Goal: Information Seeking & Learning: Check status

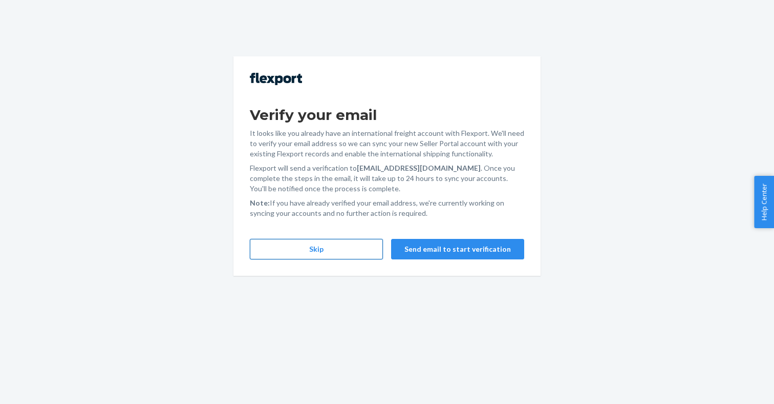
click at [302, 250] on button "Skip" at bounding box center [316, 249] width 133 height 20
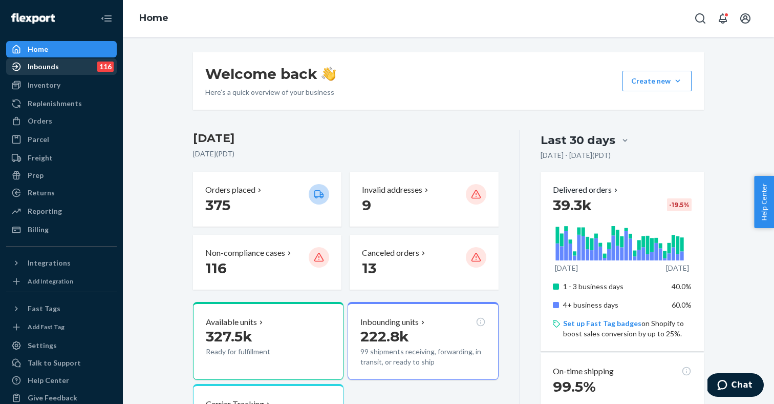
click at [64, 64] on div "Inbounds 116" at bounding box center [61, 66] width 109 height 14
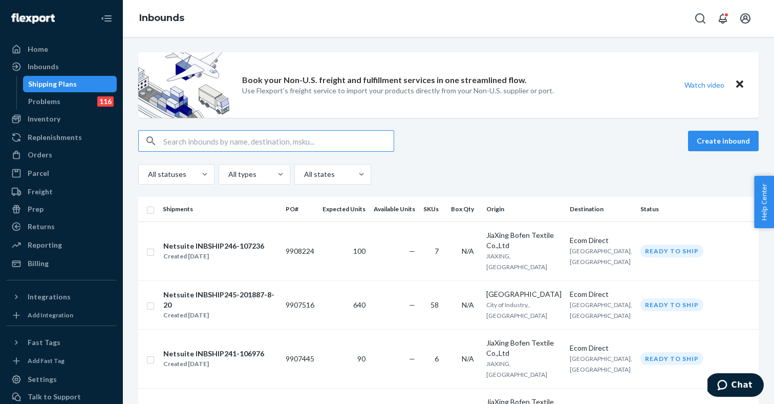
click at [218, 141] on input "text" at bounding box center [278, 141] width 230 height 20
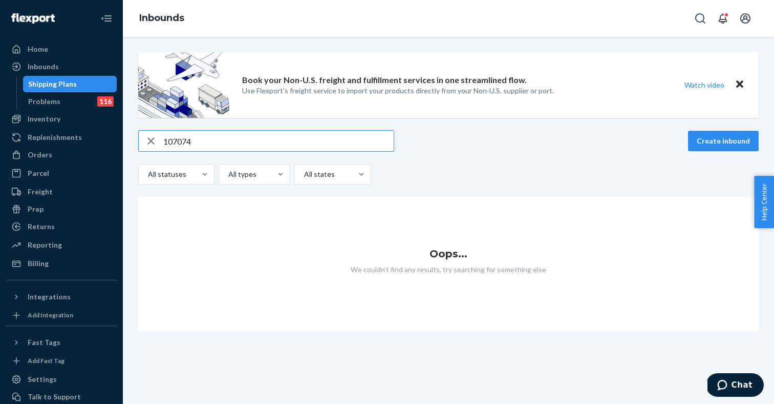
click at [171, 143] on input "107074" at bounding box center [278, 141] width 230 height 20
paste input "S768665"
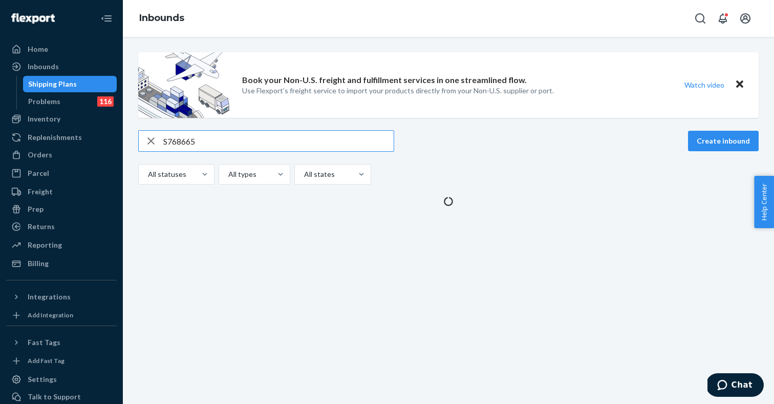
type input "S768665"
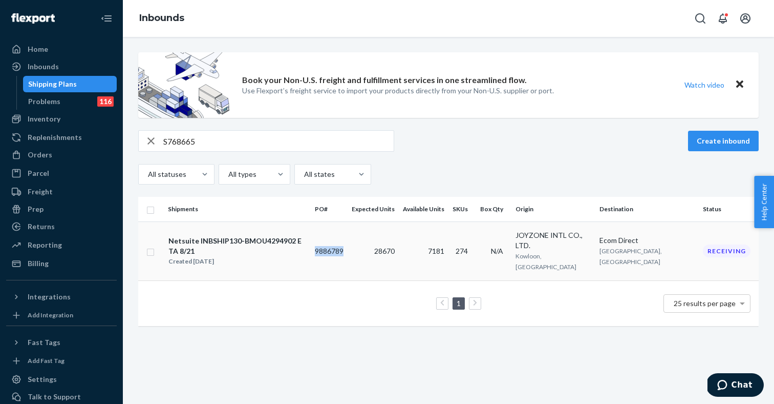
copy td "9886789"
click at [47, 149] on div "Orders" at bounding box center [61, 154] width 109 height 14
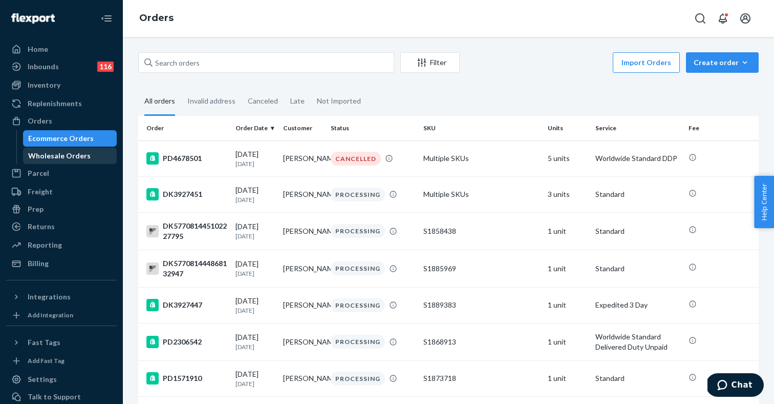
click at [71, 152] on div "Wholesale Orders" at bounding box center [59, 156] width 62 height 10
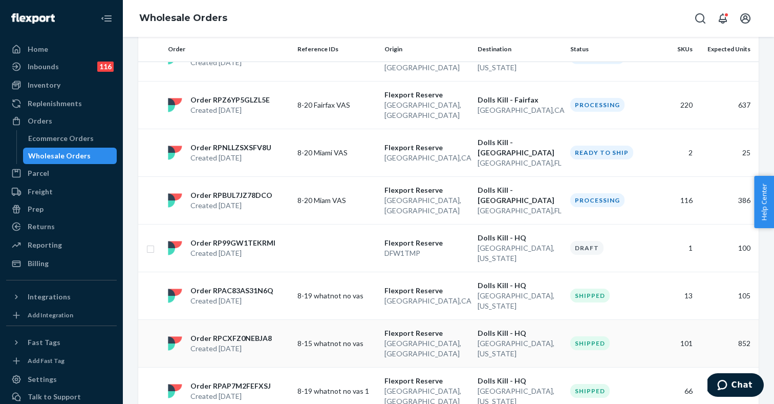
scroll to position [378, 0]
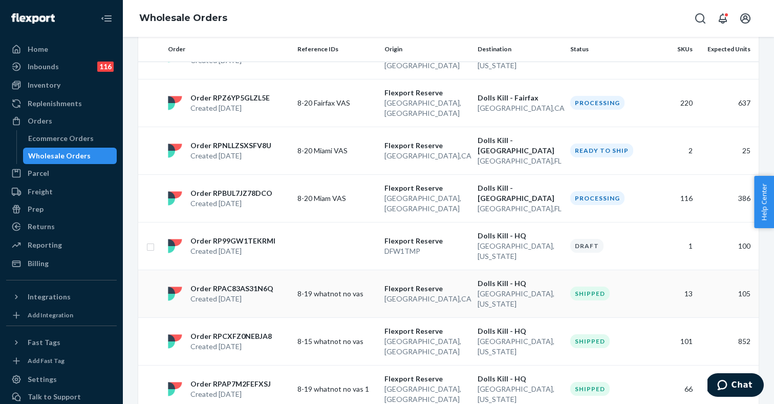
click at [340, 288] on p "8-19 whatnot no vas" at bounding box center [337, 293] width 79 height 10
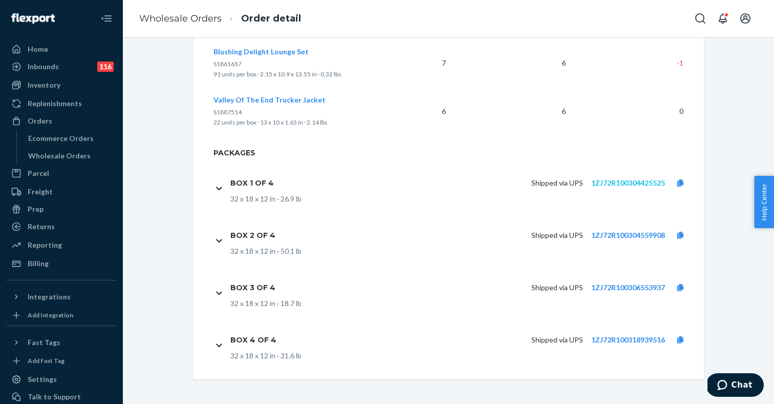
click at [627, 182] on link "1ZJ72R100304425525" at bounding box center [628, 182] width 74 height 9
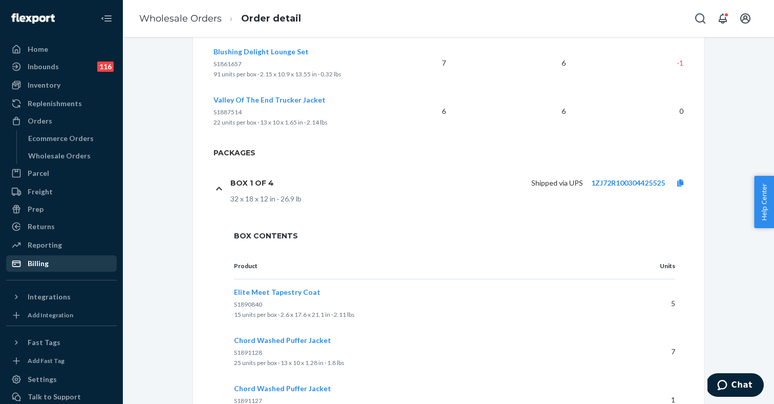
click at [36, 261] on div "Billing" at bounding box center [38, 263] width 21 height 10
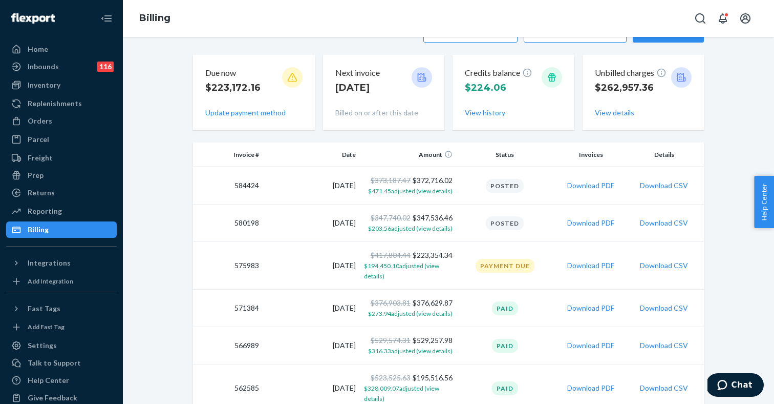
scroll to position [35, 0]
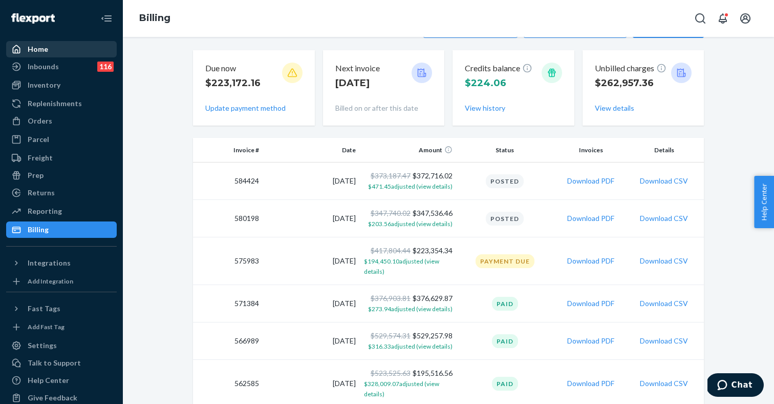
click at [50, 52] on div "Home" at bounding box center [61, 49] width 109 height 14
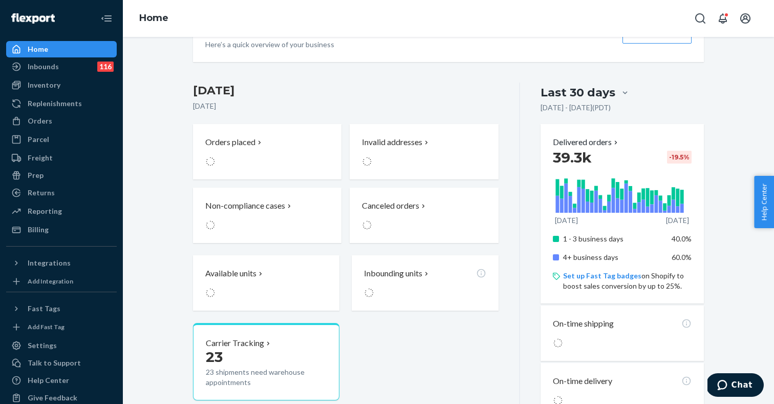
scroll to position [55, 0]
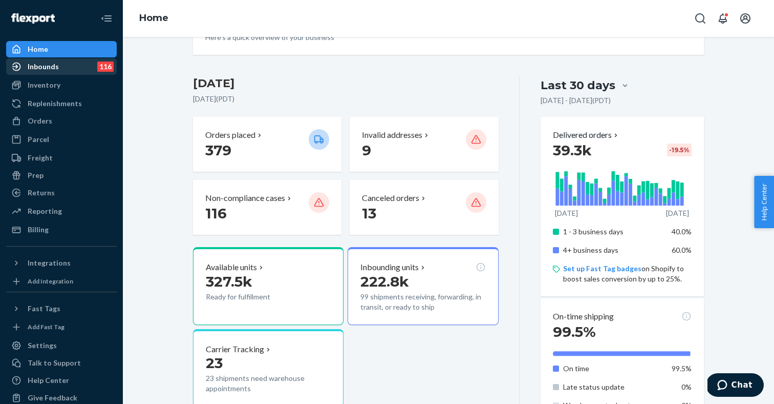
click at [59, 69] on div "Inbounds 116" at bounding box center [61, 66] width 109 height 14
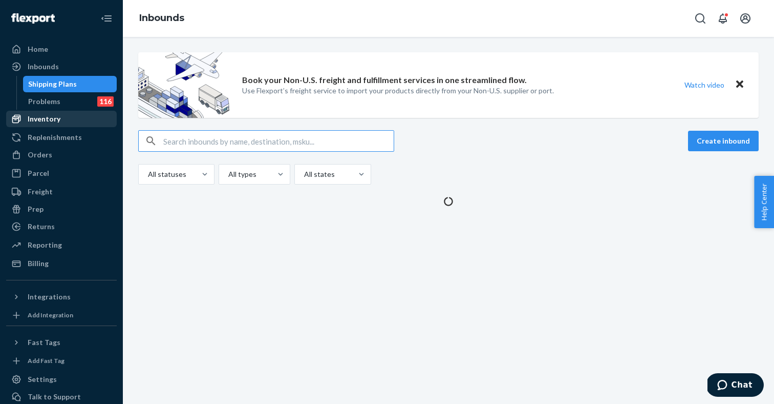
click at [52, 121] on div "Inventory" at bounding box center [44, 119] width 33 height 10
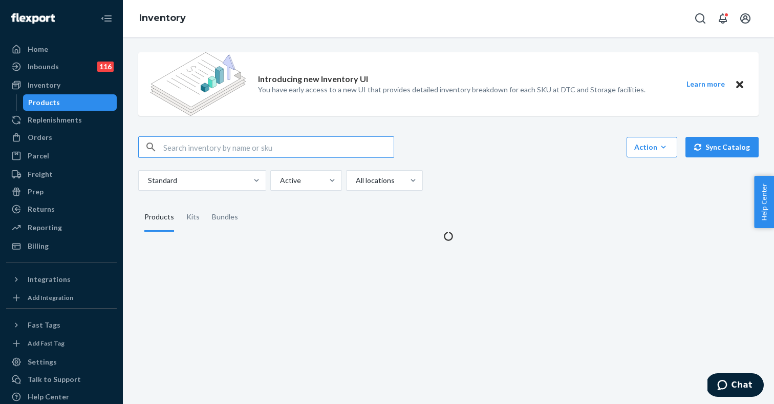
click at [212, 149] on input "text" at bounding box center [278, 147] width 230 height 20
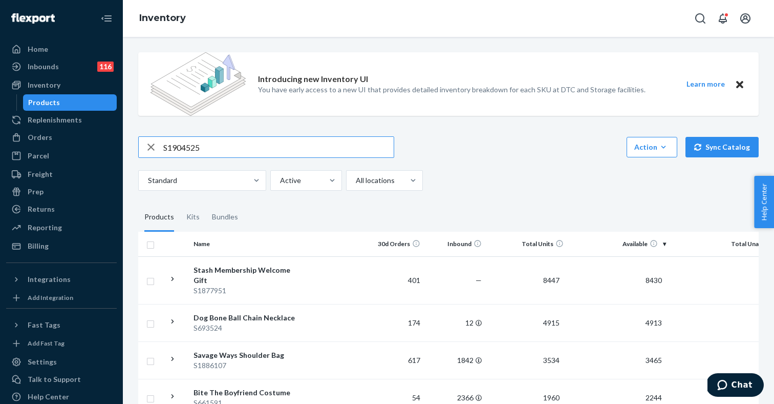
type input "S1904525"
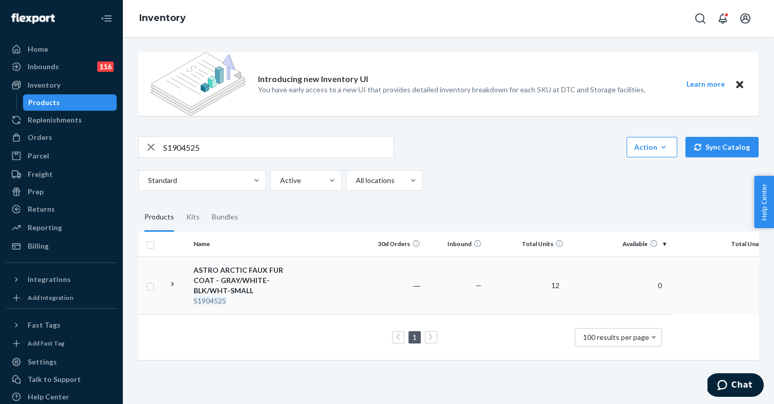
click at [255, 279] on div "ASTRO ARCTIC FAUX FUR COAT - GRAY/WHITE-BLK/WHT-SMALL" at bounding box center [247, 280] width 107 height 31
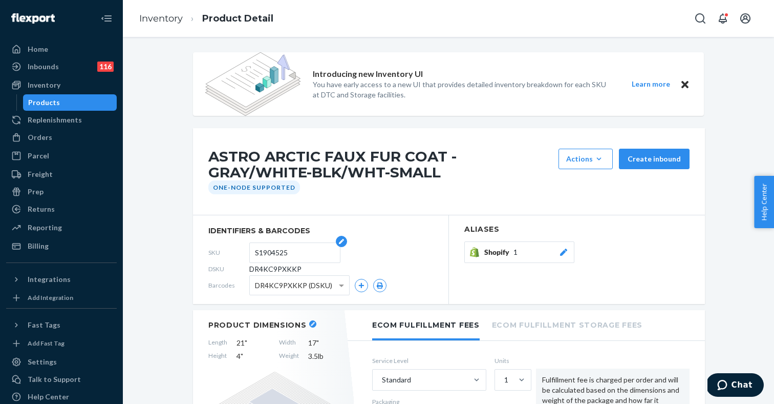
click at [272, 249] on input "S1904525" at bounding box center [295, 252] width 80 height 19
click at [500, 145] on div "ASTRO ARCTIC FAUX FUR COAT - GRAY/WHITE-BLK/WHT-SMALL Actions Add components Hi…" at bounding box center [449, 171] width 512 height 87
click at [61, 66] on div "Inbounds 116" at bounding box center [61, 66] width 109 height 14
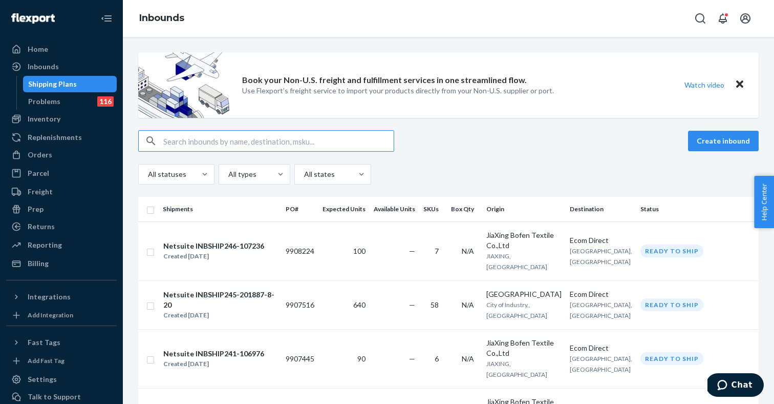
click at [209, 139] on input "text" at bounding box center [278, 141] width 230 height 20
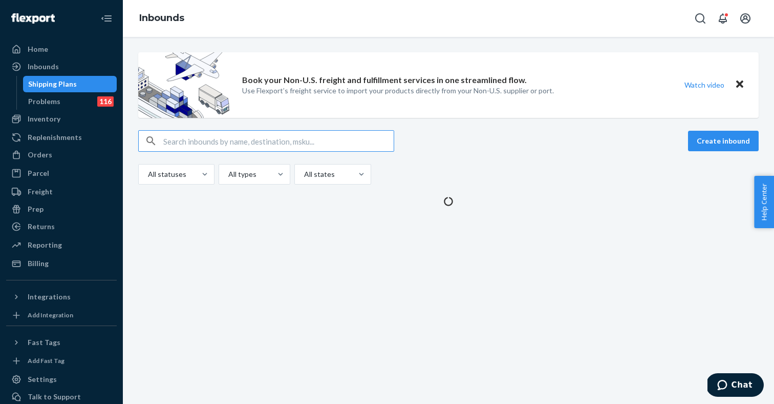
type input "S1904525"
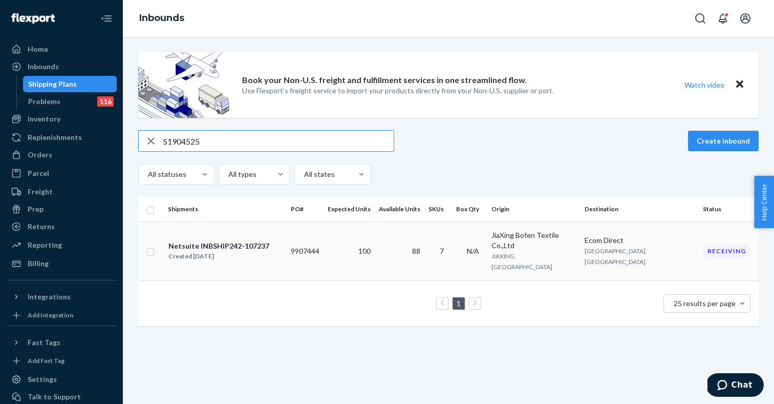
click at [248, 241] on div "Netsuite INBSHIP242-107237" at bounding box center [218, 246] width 101 height 10
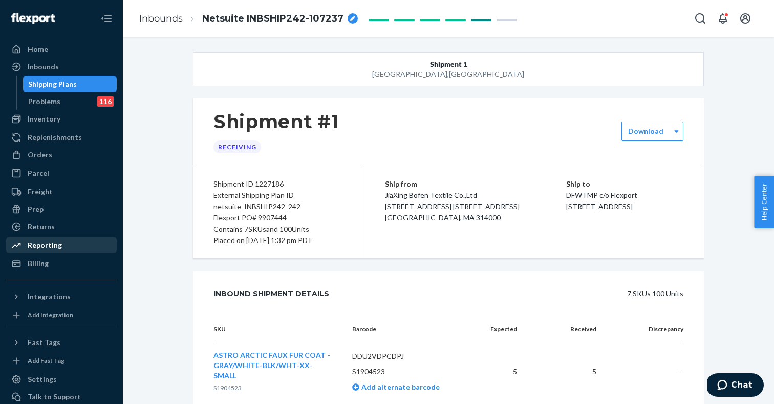
click at [49, 247] on div "Reporting" at bounding box center [45, 245] width 34 height 10
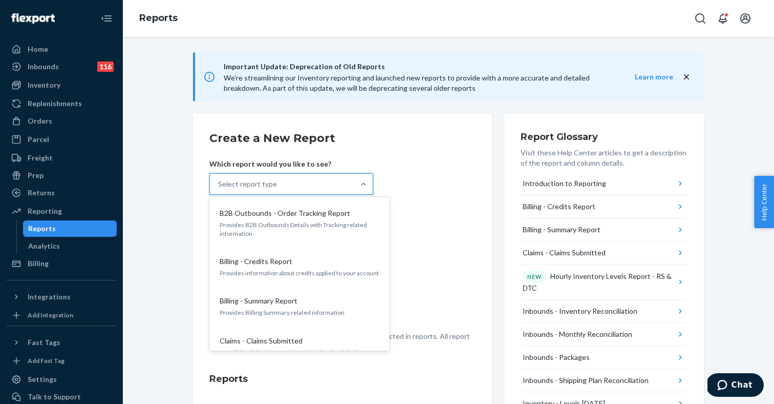
click at [302, 184] on div "Select report type" at bounding box center [282, 184] width 144 height 20
click at [219, 184] on input "option B2B Outbounds - Order Tracking Report focused, 1 of 30. 30 results avail…" at bounding box center [218, 184] width 1 height 10
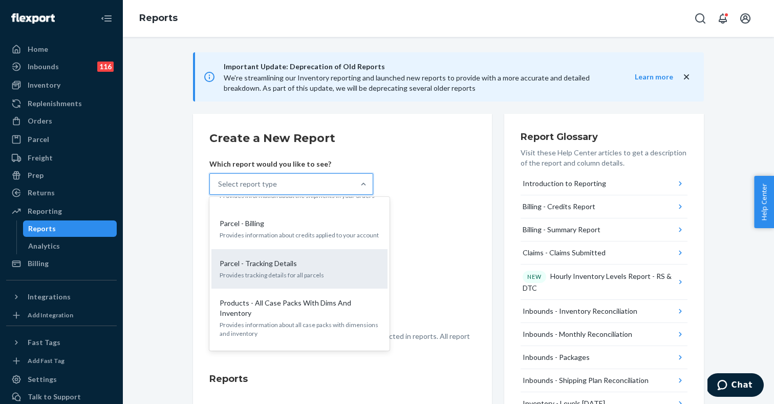
scroll to position [932, 0]
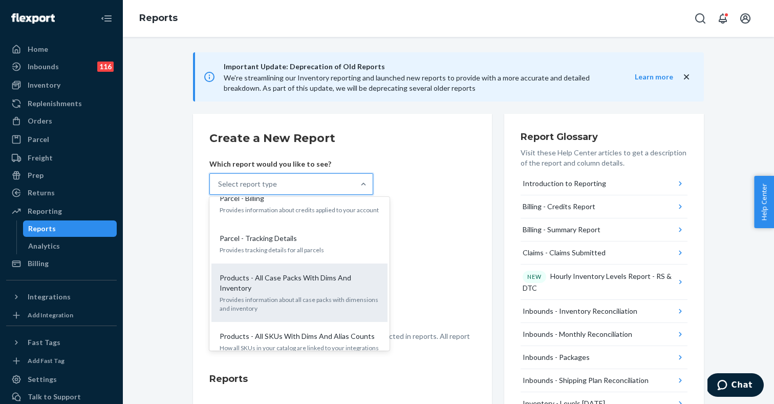
click at [274, 272] on p "Products - All Case Packs With Dims And Inventory" at bounding box center [298, 282] width 156 height 20
click at [219, 189] on input "option Products - All Case Packs With Dims And Inventory focused, 22 of 30. 30 …" at bounding box center [218, 184] width 1 height 10
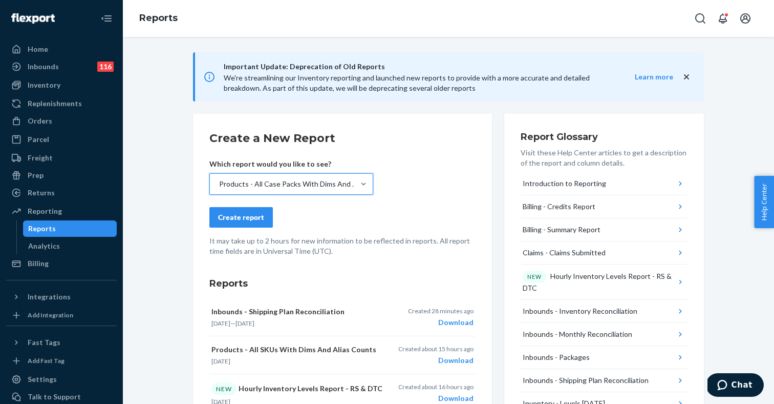
click at [239, 217] on div "Create report" at bounding box center [241, 217] width 46 height 10
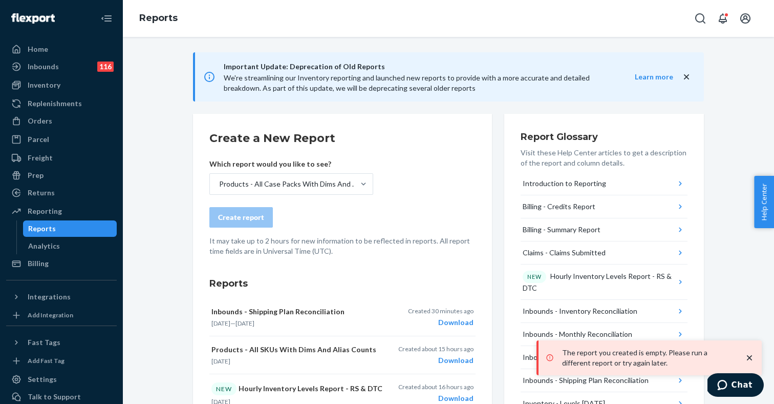
click at [357, 217] on div "Create report" at bounding box center [342, 217] width 266 height 20
click at [313, 188] on div "Products - All Case Packs With Dims And Inventory" at bounding box center [289, 184] width 140 height 10
click at [219, 188] on input "Products - All Case Packs With Dims And Inventory" at bounding box center [218, 184] width 1 height 10
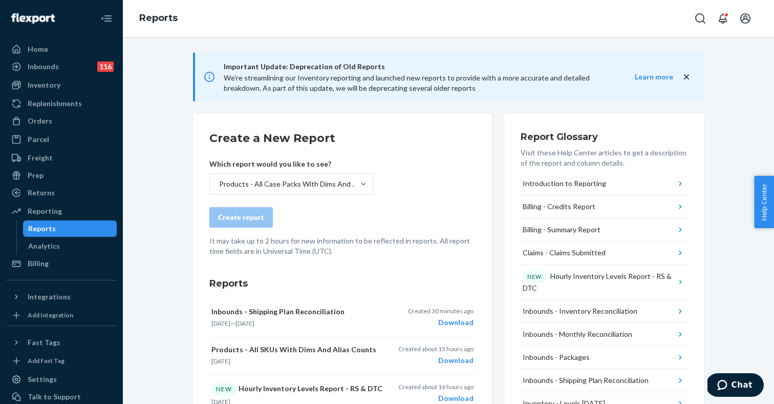
click at [416, 193] on form "Create a New Report Which report would you like to see? Products - All Case Pac…" at bounding box center [342, 193] width 266 height 126
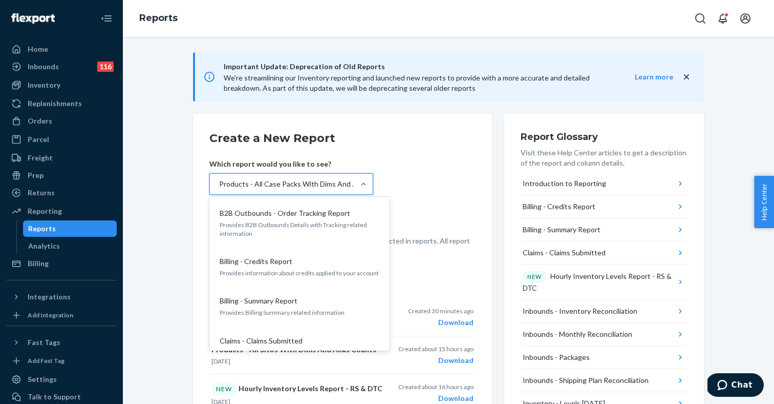
click at [338, 184] on div "Products - All Case Packs With Dims And Inventory" at bounding box center [289, 184] width 140 height 10
click at [219, 184] on input "option Products - All Case Packs With Dims And Inventory, selected. option B2B …" at bounding box center [218, 184] width 1 height 10
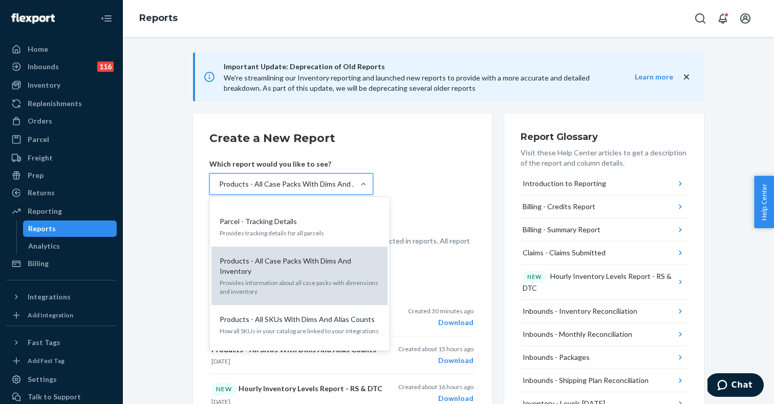
scroll to position [950, 0]
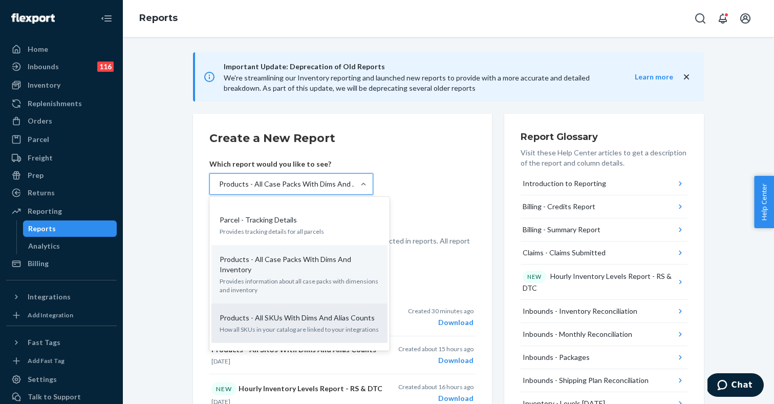
click at [282, 312] on p "Products - All SKUs With Dims And Alias Counts" at bounding box center [297, 317] width 155 height 10
click at [219, 189] on input "option Products - All Case Packs With Dims And Inventory, selected. option Prod…" at bounding box center [218, 184] width 1 height 10
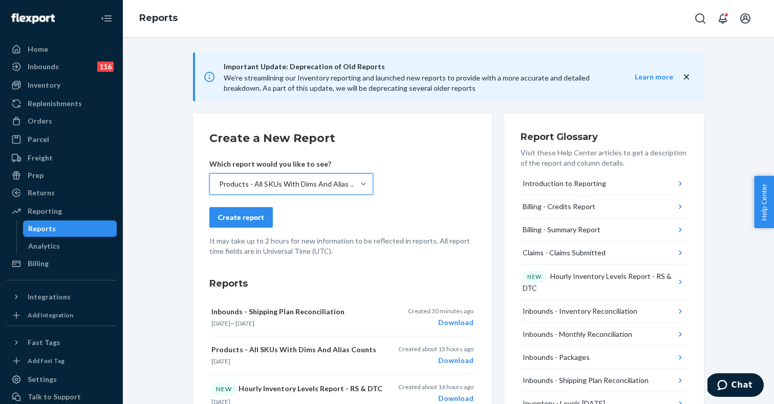
click at [346, 212] on div "Create report" at bounding box center [342, 217] width 266 height 20
click at [249, 216] on div "Create report" at bounding box center [241, 217] width 46 height 10
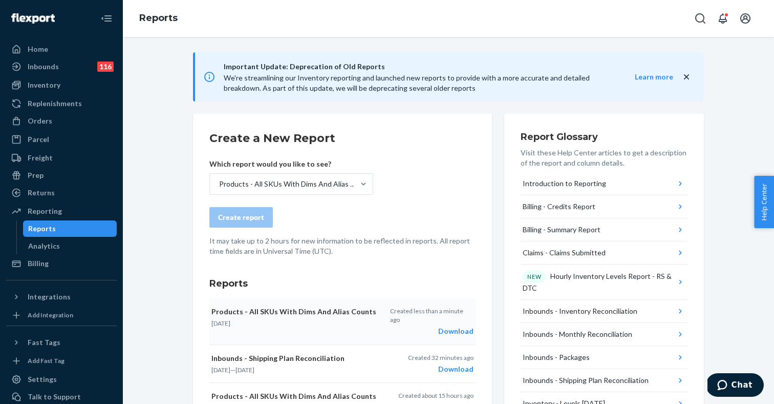
click at [460, 326] on div "Download" at bounding box center [431, 331] width 83 height 10
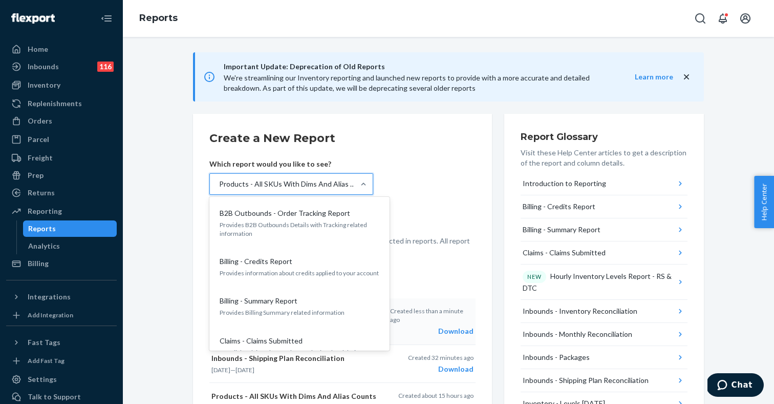
click at [320, 184] on div "Products - All SKUs With Dims And Alias Counts" at bounding box center [289, 184] width 140 height 10
click at [219, 184] on input "option Products - All SKUs With Dims And Alias Counts, selected. option B2B Out…" at bounding box center [218, 184] width 1 height 10
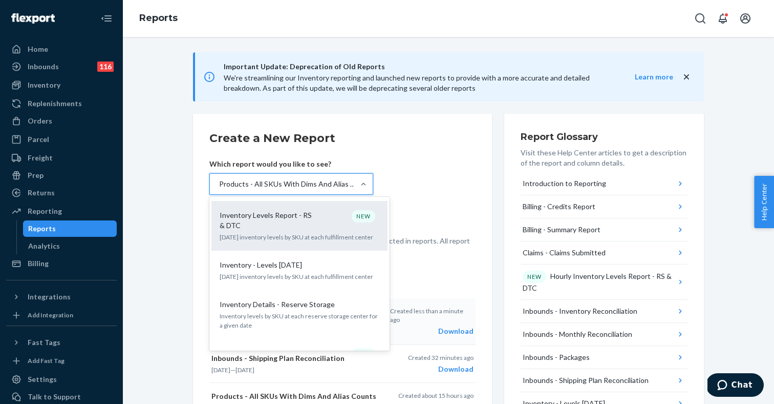
scroll to position [627, 0]
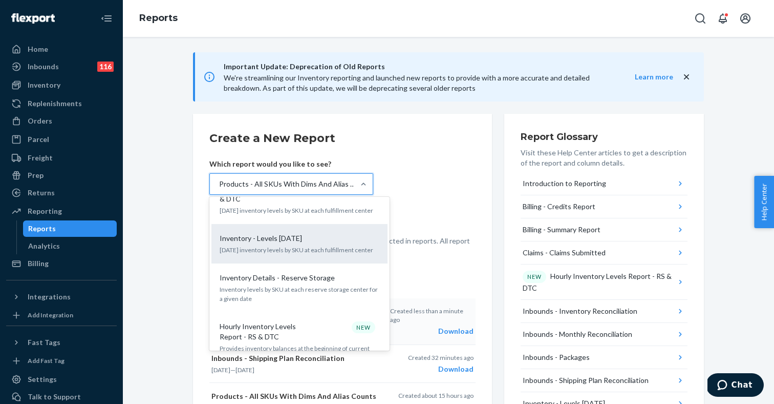
click at [297, 228] on div "Inventory - Levels [DATE] [DATE] inventory levels by SKU at each fulfillment ce…" at bounding box center [300, 243] width 164 height 31
click at [219, 189] on input "option Products - All SKUs With Dims And Alias Counts, selected. option Invento…" at bounding box center [218, 184] width 1 height 10
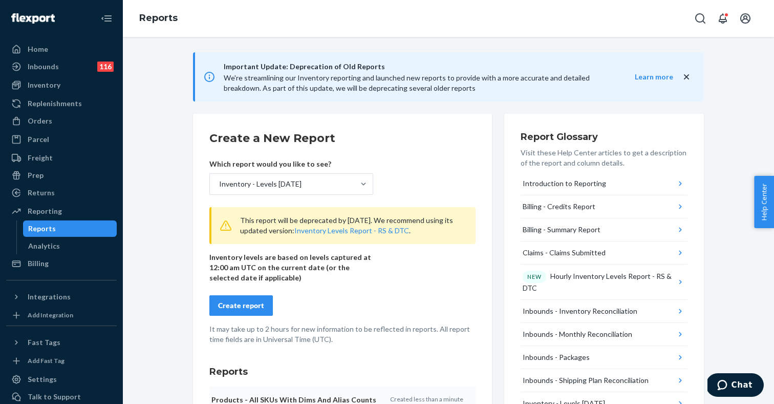
click at [240, 304] on div "Create report" at bounding box center [241, 305] width 46 height 10
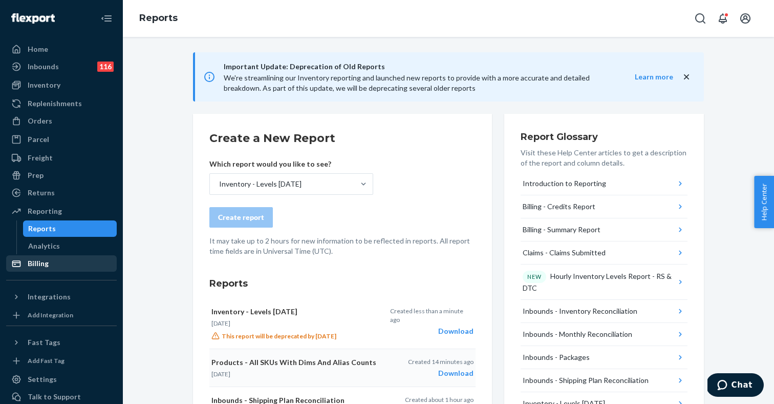
click at [46, 261] on div "Billing" at bounding box center [38, 263] width 21 height 10
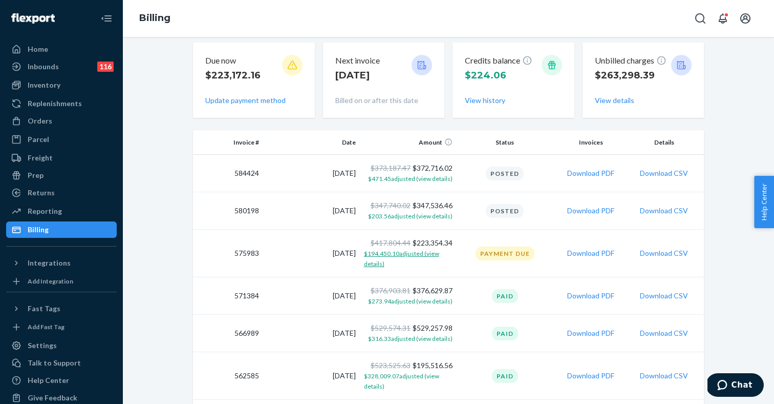
scroll to position [50, 0]
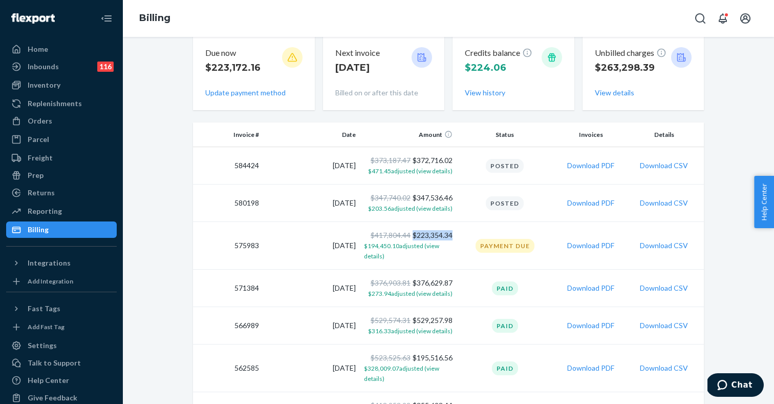
drag, startPoint x: 414, startPoint y: 235, endPoint x: 455, endPoint y: 232, distance: 41.0
click at [455, 232] on td "$417,804.44 $223,354.34 $194,450.10 adjusted (view details)" at bounding box center [408, 246] width 97 height 48
copy td "$223,354.34"
click at [454, 241] on td "$417,804.44 $223,354.34 $194,450.10 adjusted (view details)" at bounding box center [408, 246] width 97 height 48
drag, startPoint x: 454, startPoint y: 234, endPoint x: 412, endPoint y: 235, distance: 42.5
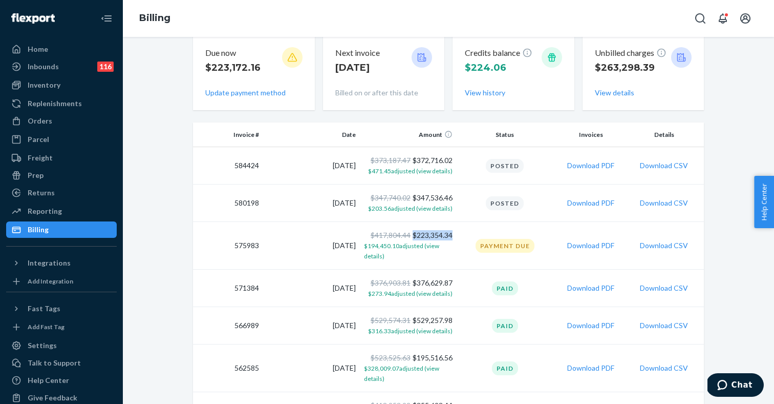
click at [412, 235] on td "$417,804.44 $223,354.34 $194,450.10 adjusted (view details)" at bounding box center [408, 246] width 97 height 48
click at [462, 243] on td "Payment Due" at bounding box center [505, 246] width 97 height 48
click at [51, 47] on div "Home" at bounding box center [61, 49] width 109 height 14
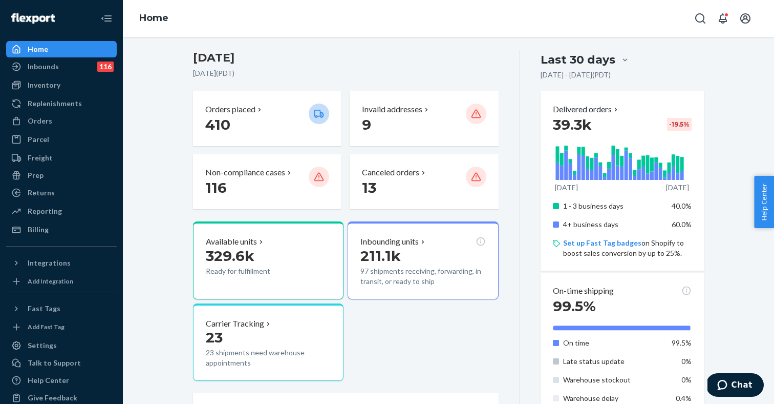
scroll to position [83, 0]
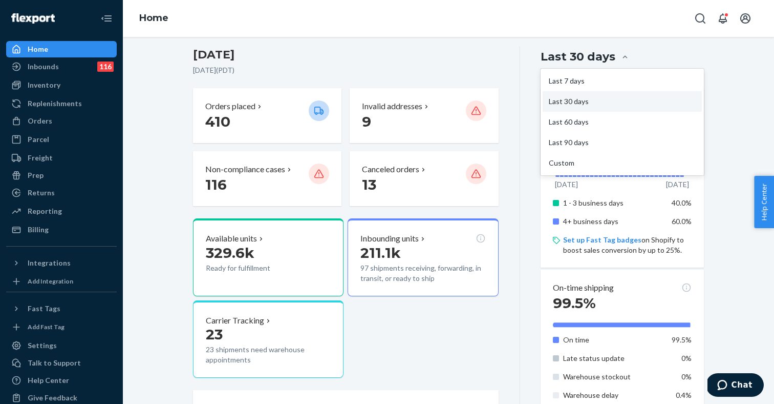
click at [618, 51] on div at bounding box center [625, 56] width 18 height 19
click at [564, 57] on input "option Last 30 days focused, 2 of 5. 5 results available. Use Up and Down to ch…" at bounding box center [564, 57] width 0 height 0
click at [597, 78] on div "Last 7 days" at bounding box center [622, 81] width 159 height 20
click at [564, 57] on input "option Last 7 days focused, 1 of 5. 5 results available. Use Up and Down to cho…" at bounding box center [564, 57] width 0 height 0
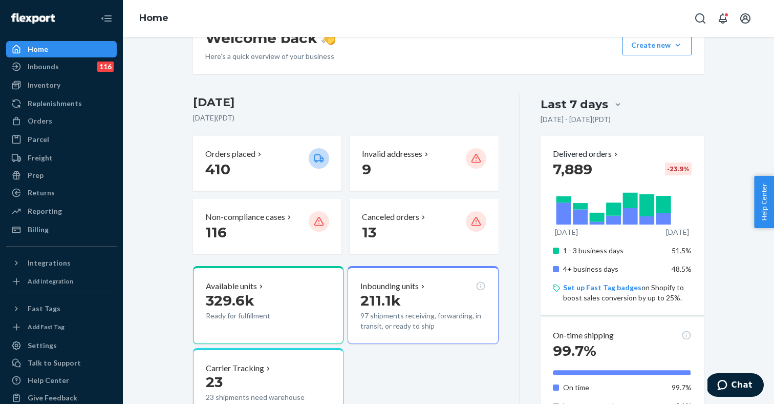
scroll to position [45, 0]
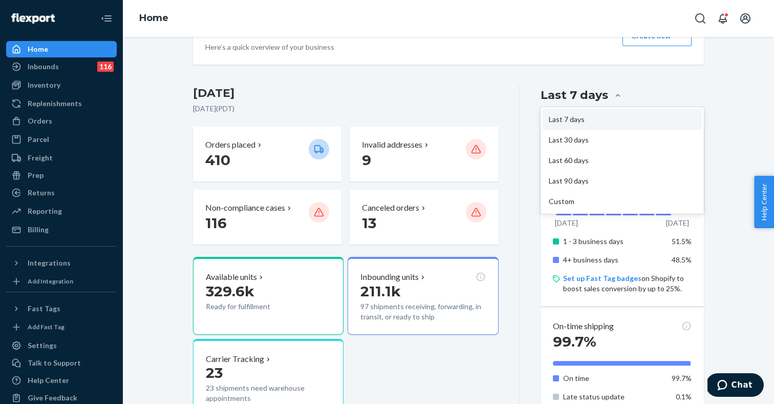
click at [605, 94] on div "Last 7 days" at bounding box center [575, 95] width 68 height 16
click at [557, 95] on input "option Last 7 days, selected. option Last 7 days focused, 1 of 5. 5 results ava…" at bounding box center [557, 95] width 0 height 0
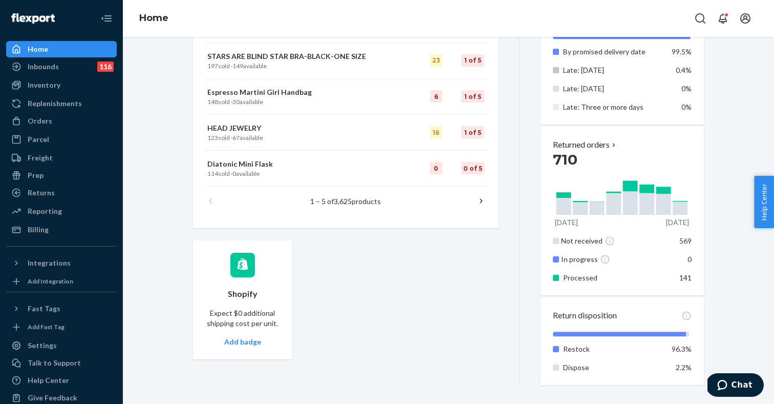
scroll to position [534, 0]
drag, startPoint x: 672, startPoint y: 276, endPoint x: 694, endPoint y: 276, distance: 22.0
click at [694, 276] on div "Returned orders 710 Aug [DATE] Not received 569 In progress 0 Processed 141" at bounding box center [622, 211] width 163 height 169
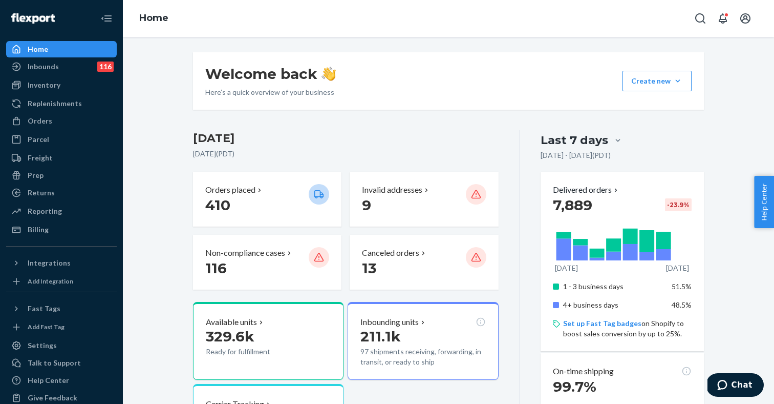
scroll to position [0, 0]
